Goal: Task Accomplishment & Management: Manage account settings

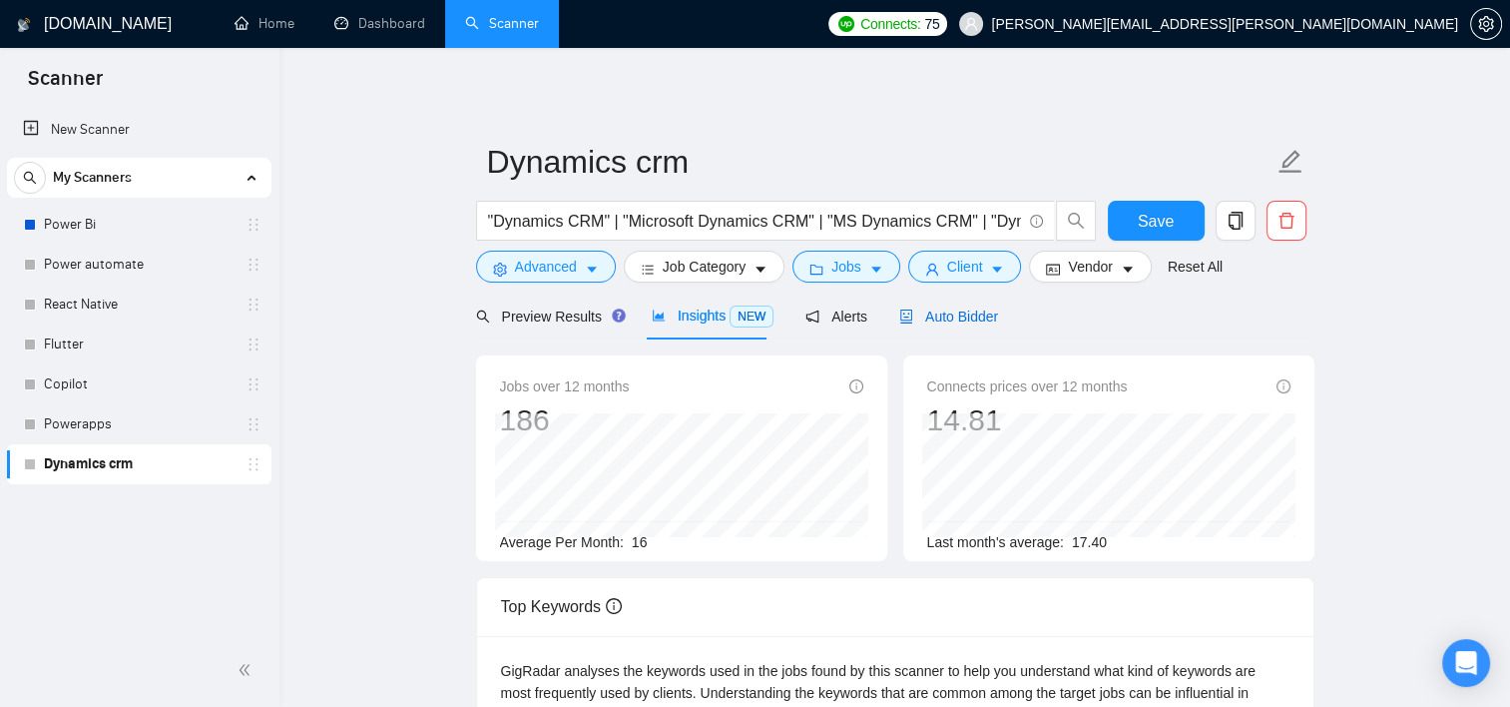
click at [952, 323] on span "Auto Bidder" at bounding box center [948, 316] width 99 height 16
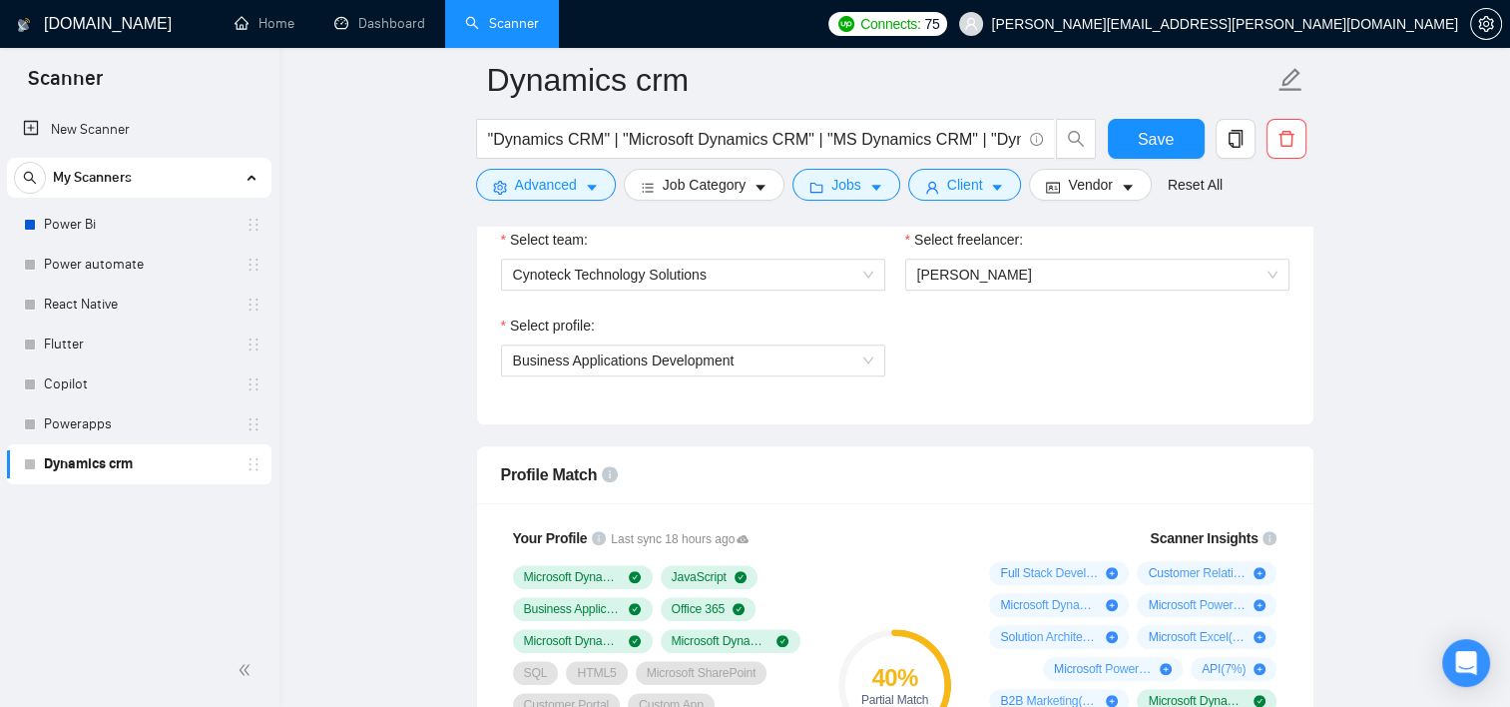
scroll to position [1000, 0]
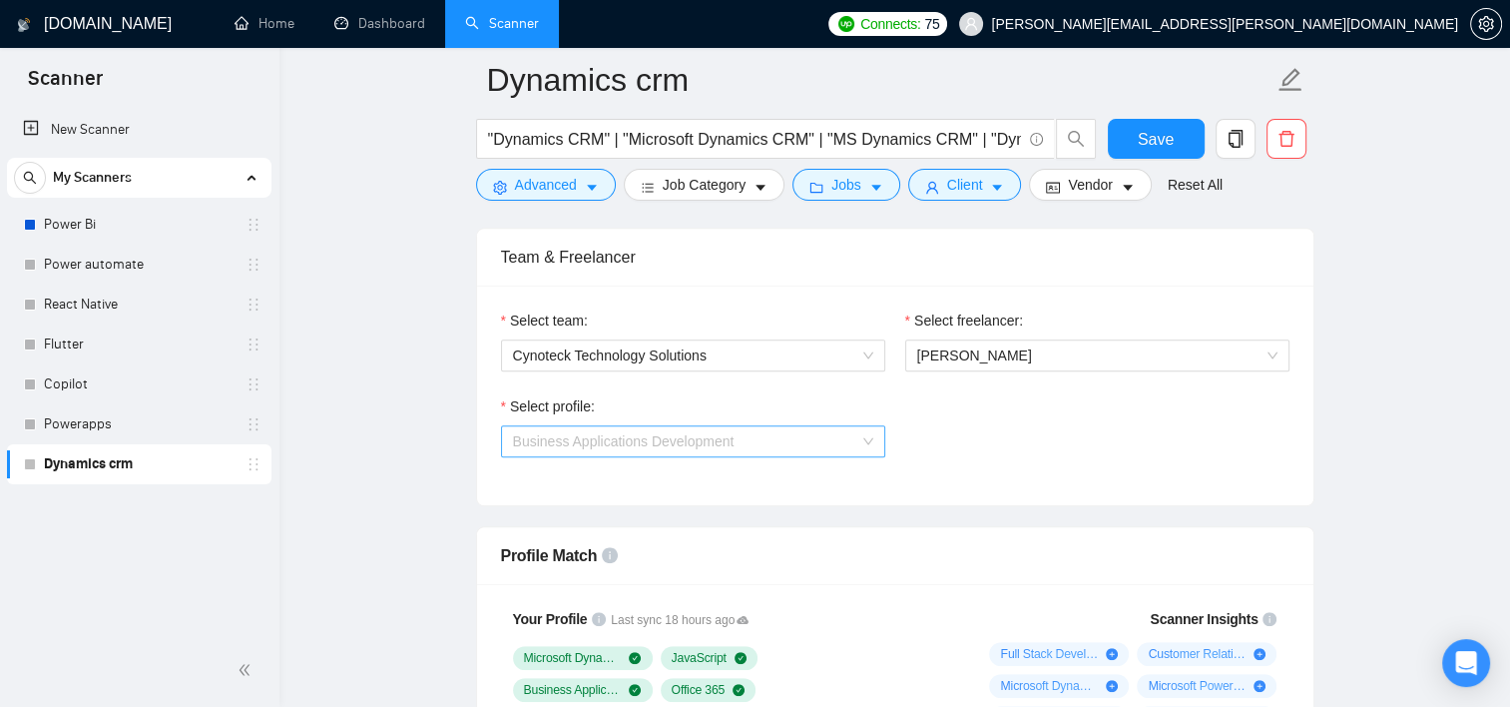
click at [820, 431] on span "Business Applications Development" at bounding box center [693, 441] width 360 height 30
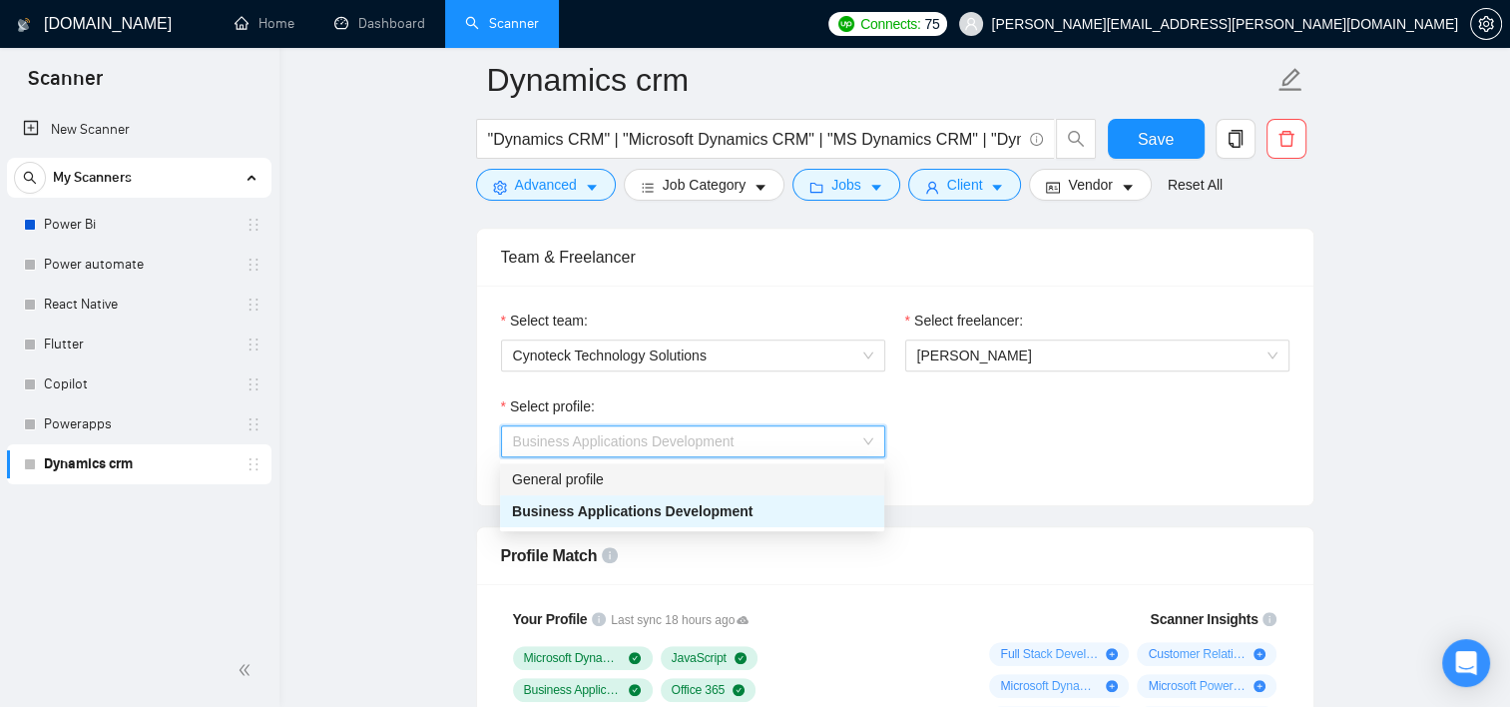
click at [670, 483] on div "General profile" at bounding box center [692, 479] width 360 height 22
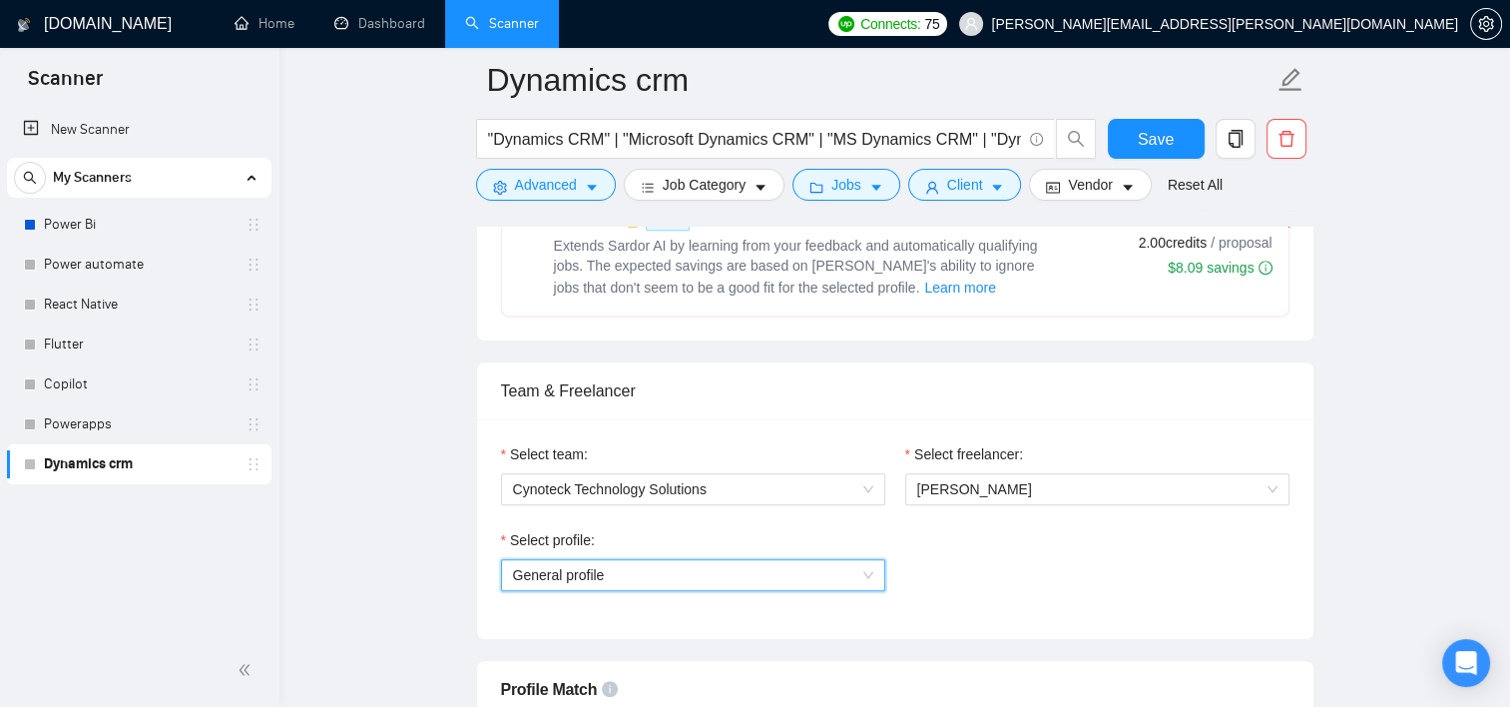
scroll to position [865, 0]
click at [797, 583] on span "General profile" at bounding box center [693, 576] width 360 height 30
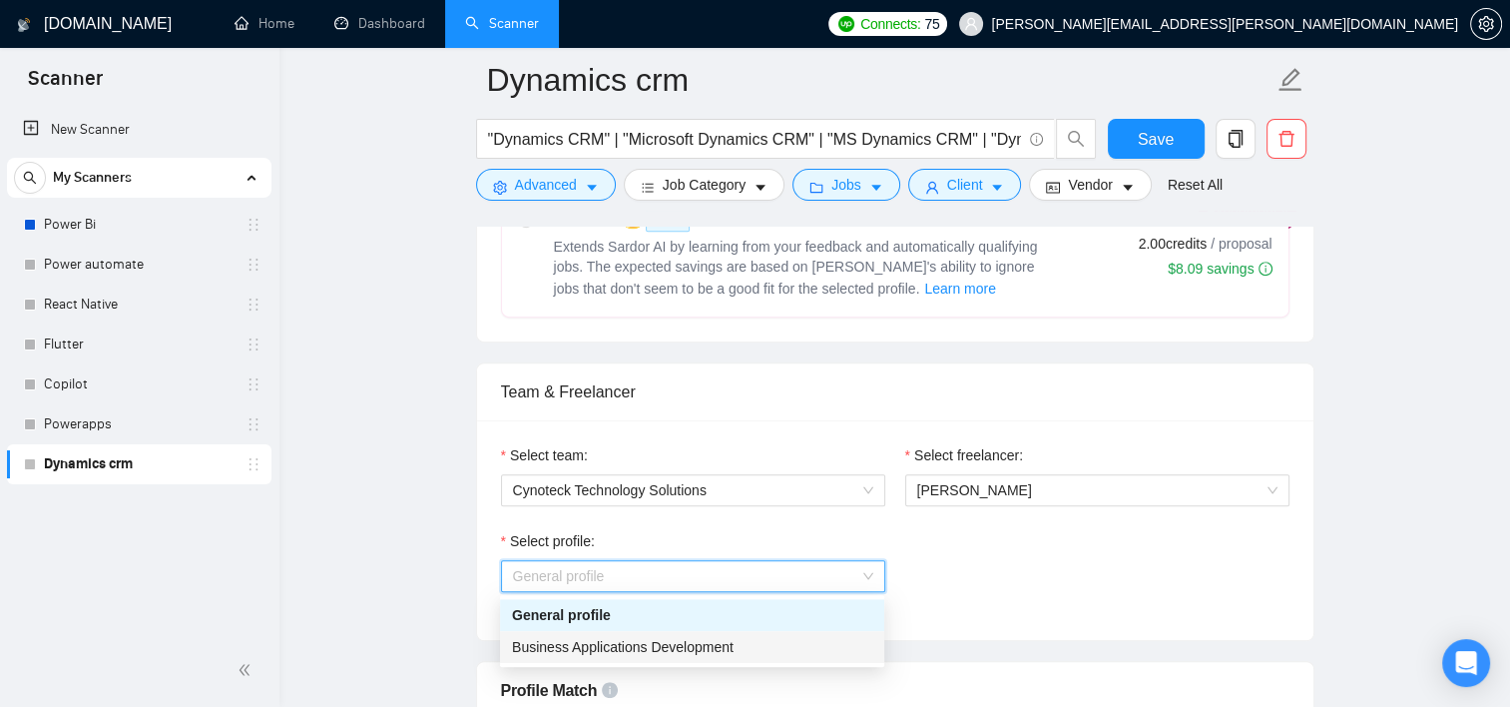
click at [693, 651] on span "Business Applications Development" at bounding box center [623, 647] width 222 height 16
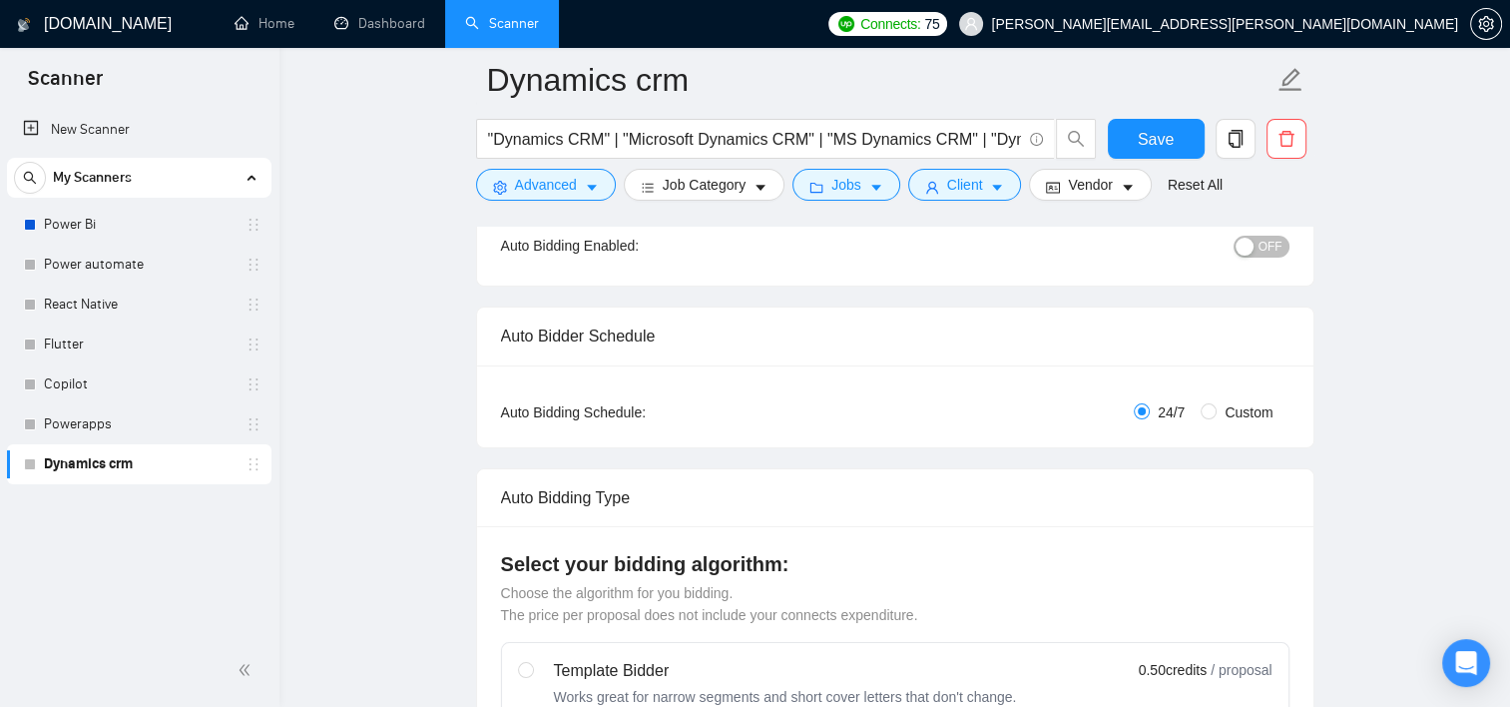
scroll to position [156, 0]
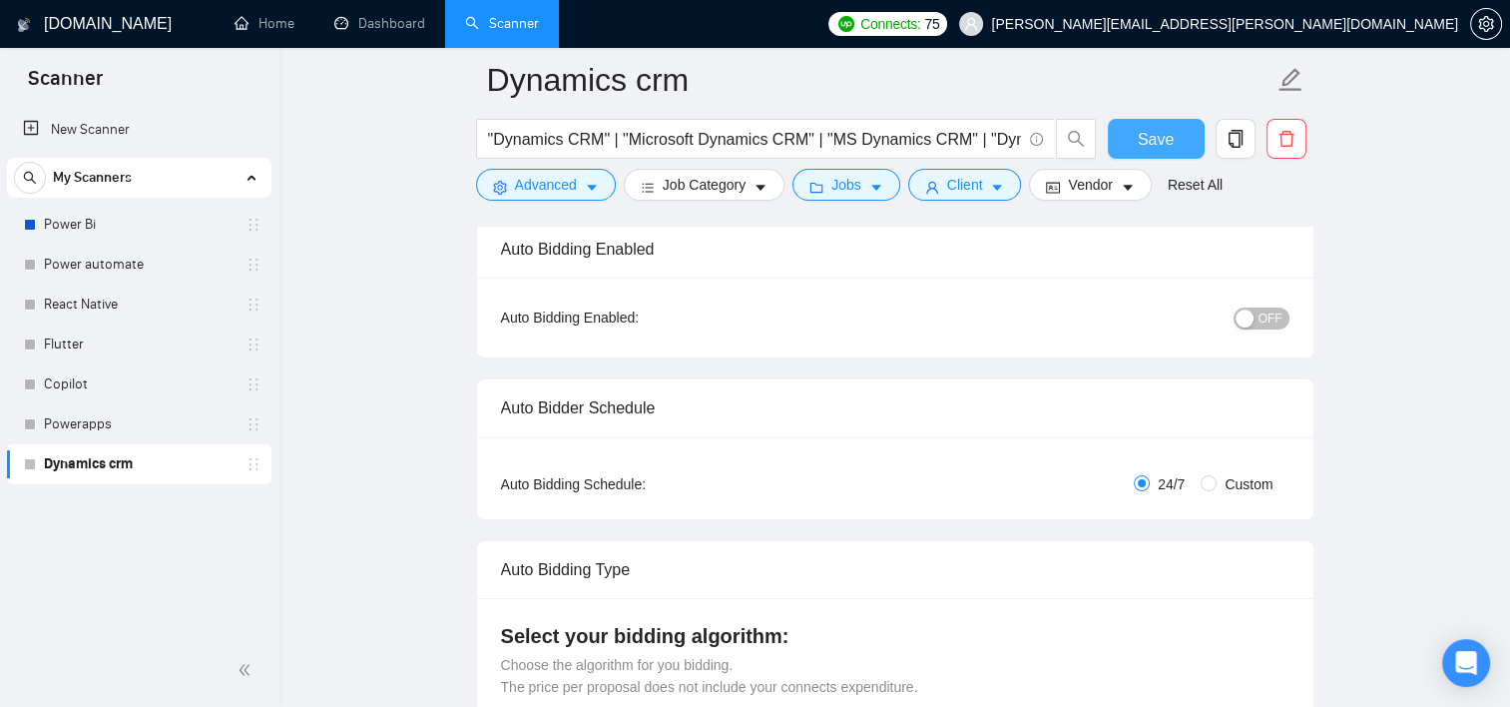
click at [1152, 148] on span "Save" at bounding box center [1156, 139] width 36 height 25
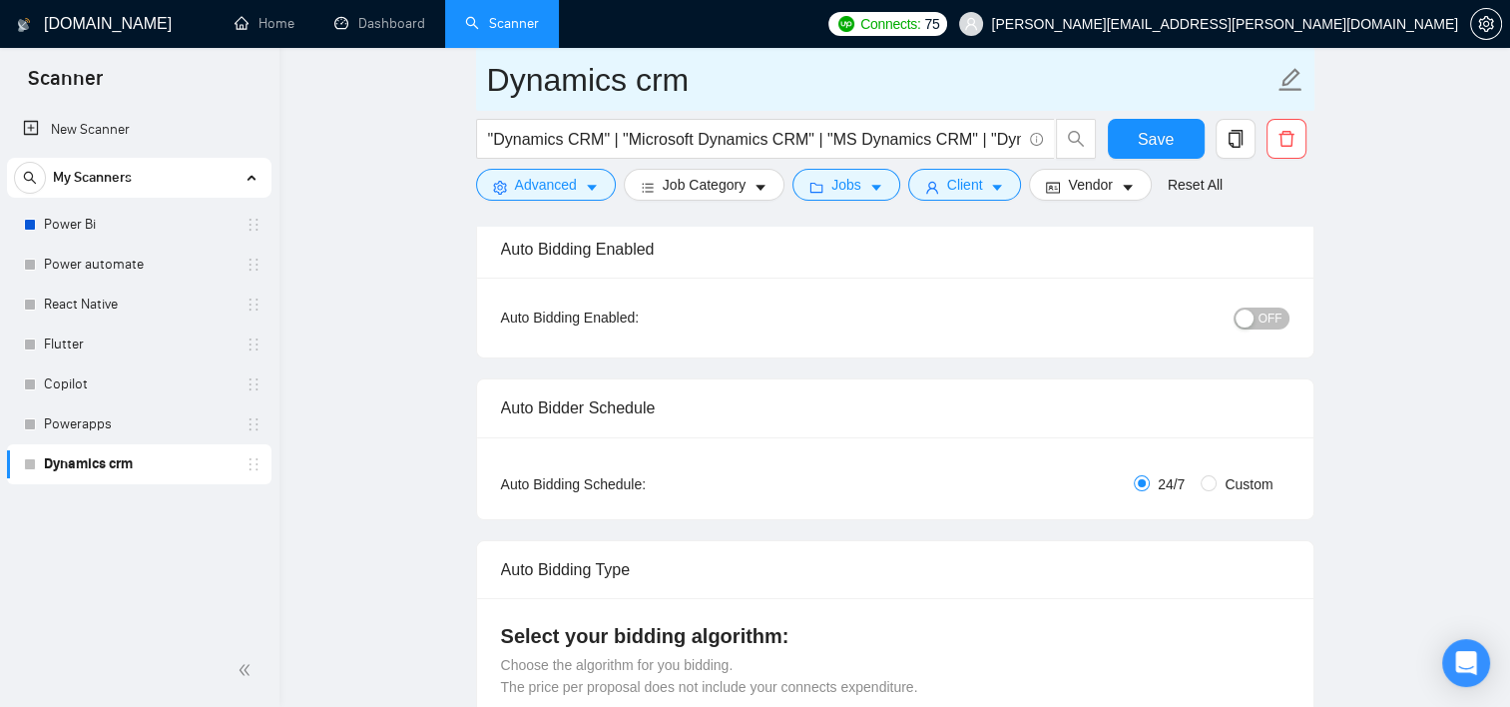
click at [939, 86] on input "Dynamics crm" at bounding box center [880, 80] width 786 height 50
